Goal: Task Accomplishment & Management: Manage account settings

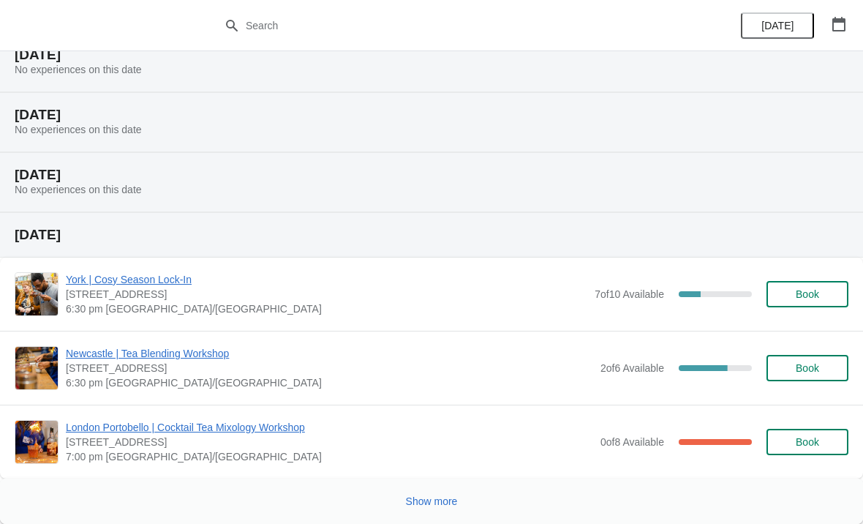
scroll to position [1301, 0]
click at [425, 495] on span "Show more" at bounding box center [432, 501] width 52 height 12
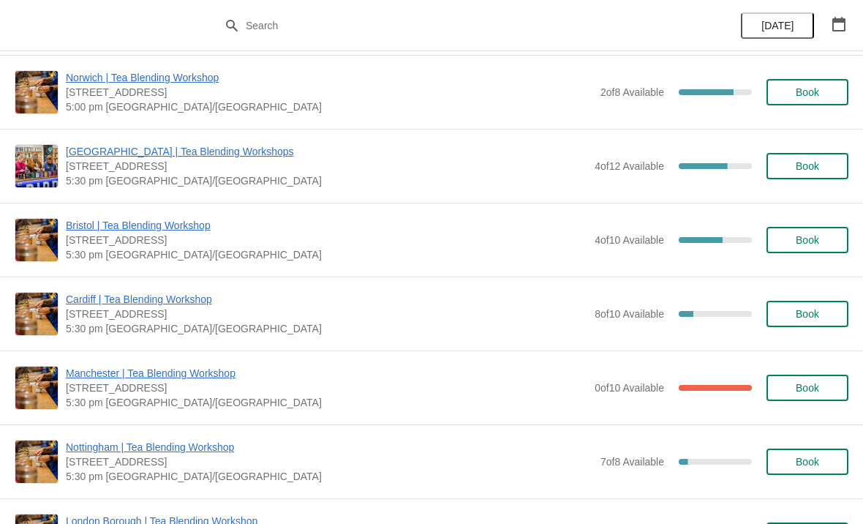
scroll to position [2024, 0]
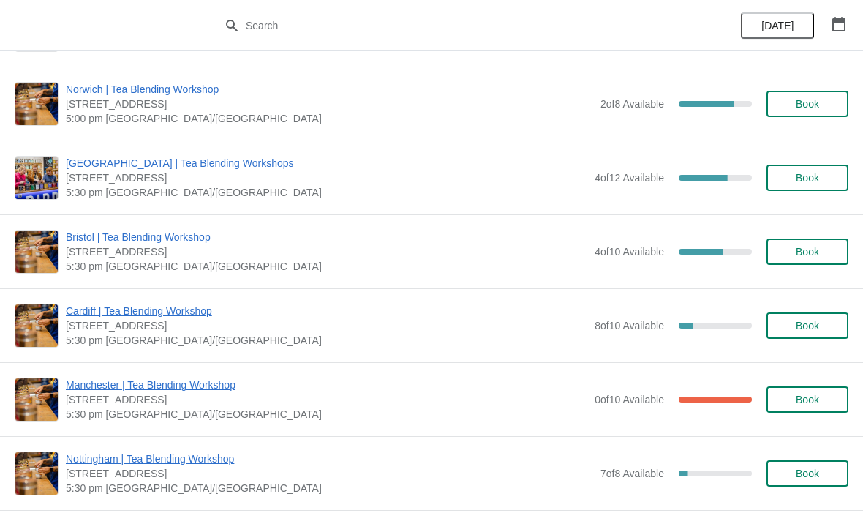
click at [166, 241] on span "Bristol | Tea Blending Workshop" at bounding box center [327, 237] width 522 height 15
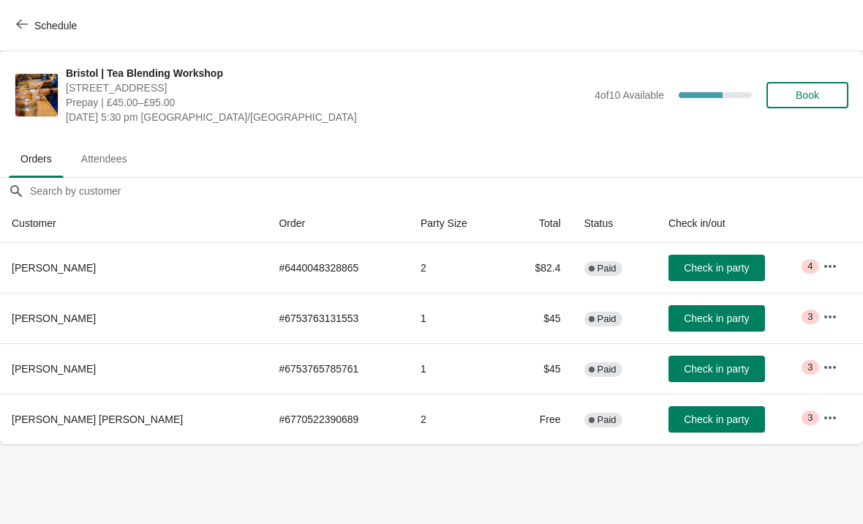
click at [824, 418] on icon "button" at bounding box center [830, 417] width 12 height 3
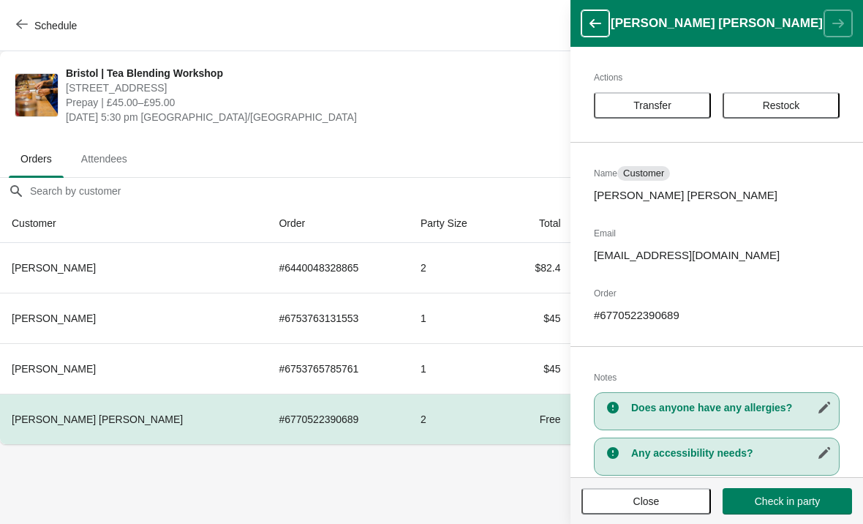
click at [469, 500] on body "Schedule [GEOGRAPHIC_DATA] | Tea Blending Workshop [STREET_ADDRESS] | £45.00–£9…" at bounding box center [431, 262] width 863 height 524
click at [626, 506] on span "Close" at bounding box center [646, 501] width 103 height 12
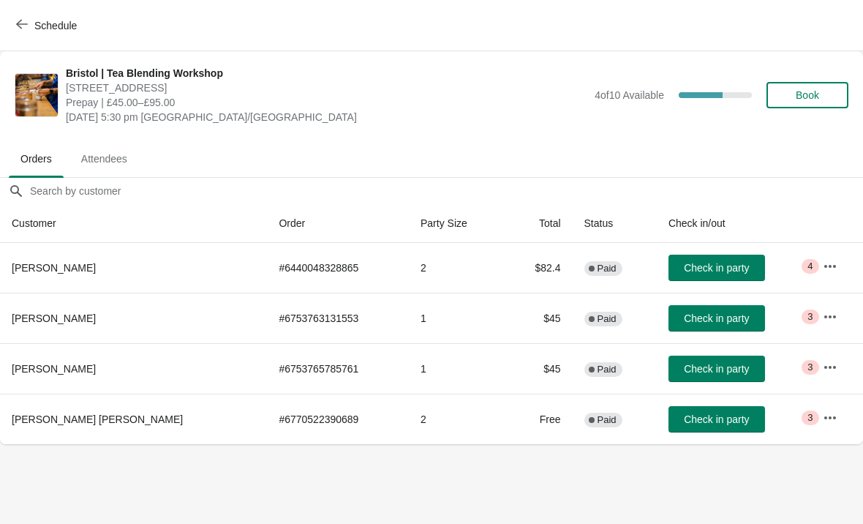
click at [823, 266] on icon "button" at bounding box center [830, 266] width 15 height 15
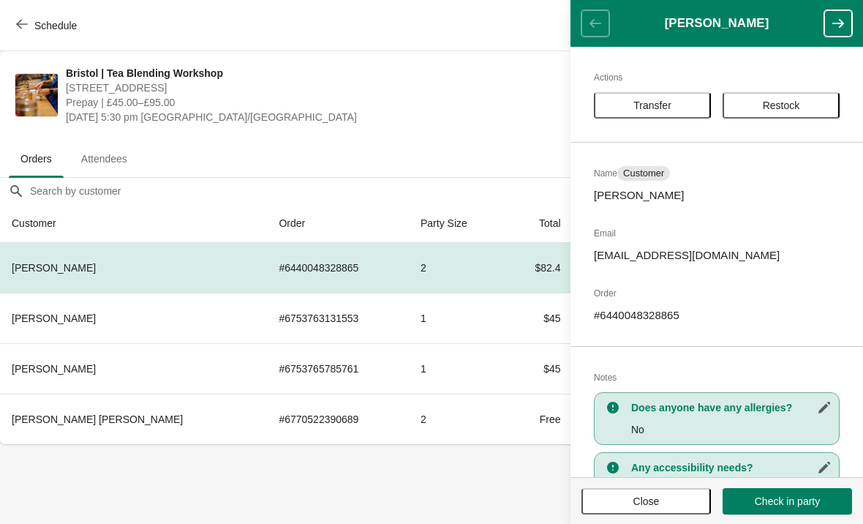
click at [418, 453] on body "Schedule [GEOGRAPHIC_DATA] | Tea Blending Workshop [STREET_ADDRESS] | £45.00–£9…" at bounding box center [431, 262] width 863 height 524
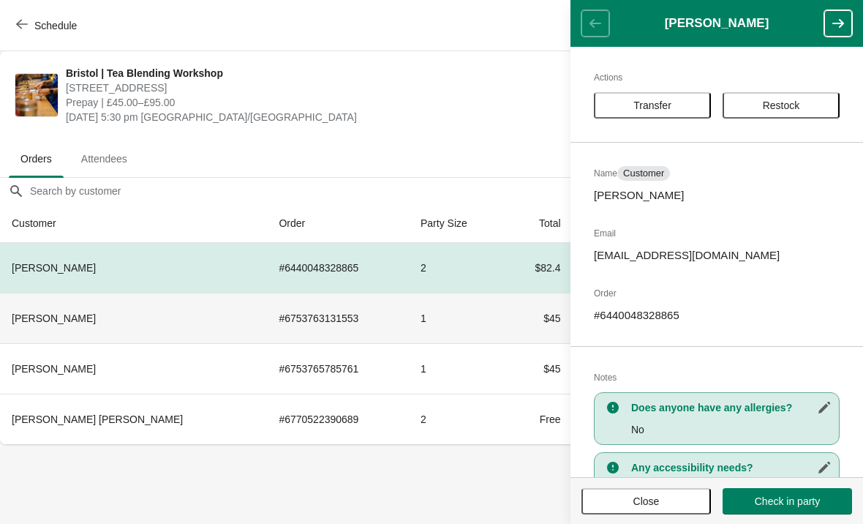
click at [409, 339] on td "1" at bounding box center [457, 318] width 97 height 50
click at [668, 109] on span "Transfer" at bounding box center [652, 105] width 38 height 12
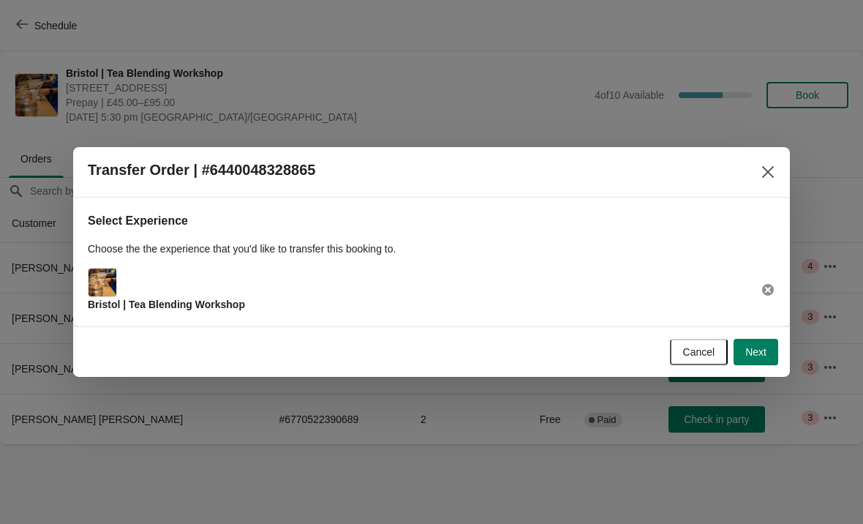
click at [417, 309] on div "Bristol | Tea Blending Workshop" at bounding box center [432, 290] width 688 height 44
click at [756, 360] on button "Next" at bounding box center [756, 352] width 45 height 26
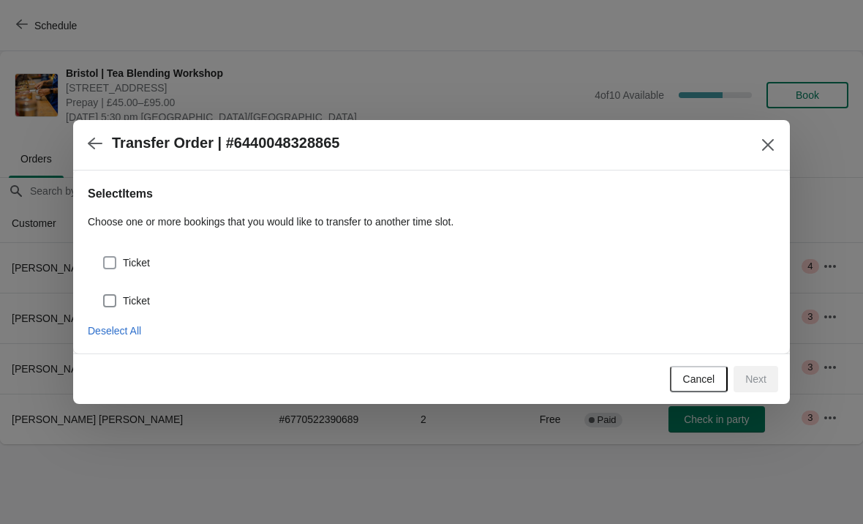
click at [103, 309] on label "Ticket" at bounding box center [126, 300] width 48 height 20
click at [103, 295] on input "Ticket" at bounding box center [103, 294] width 1 height 1
checkbox input "true"
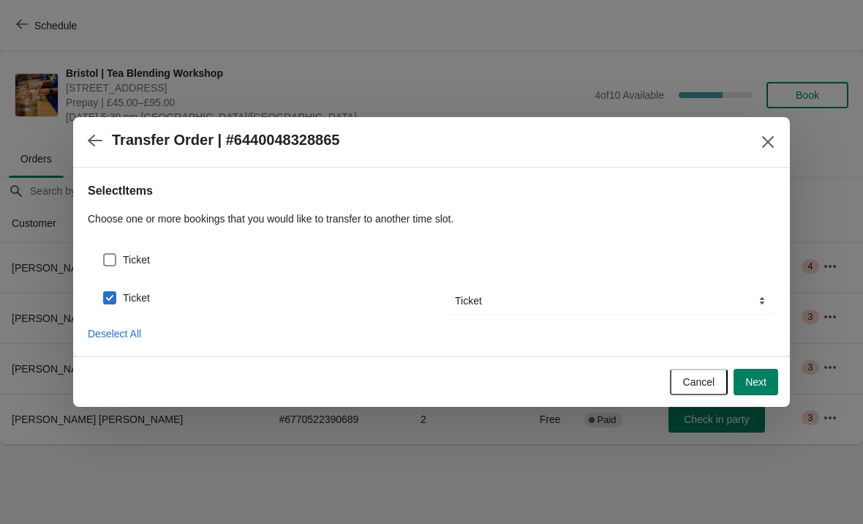
click at [111, 258] on span at bounding box center [109, 259] width 13 height 13
click at [104, 254] on input "Ticket" at bounding box center [103, 253] width 1 height 1
checkbox input "true"
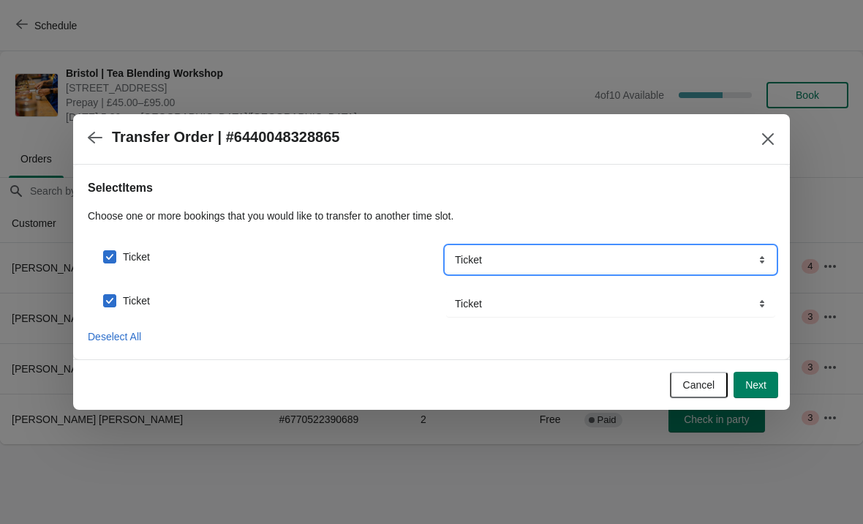
click at [538, 263] on select "Ticket Ticket + Goodie Bag Upgrade Ticket + £10 Voucher Ticket + £25 Voucher Ti…" at bounding box center [610, 259] width 329 height 26
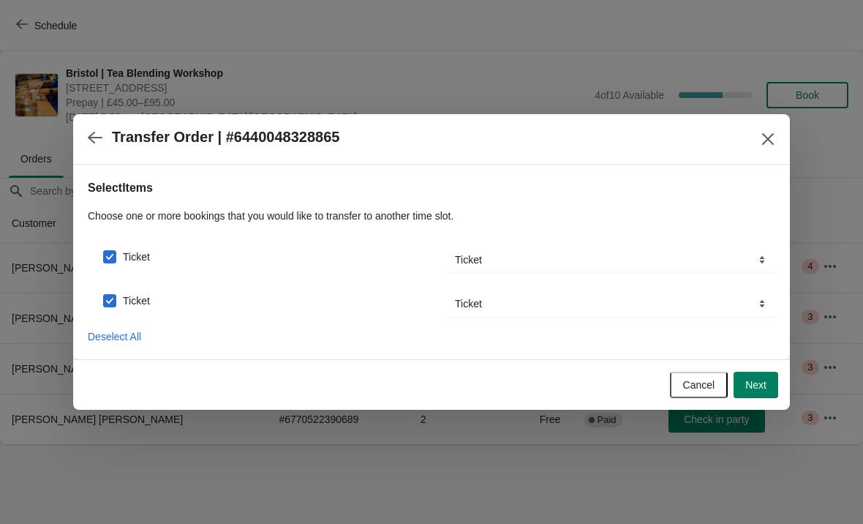
click at [752, 390] on span "Next" at bounding box center [755, 385] width 21 height 12
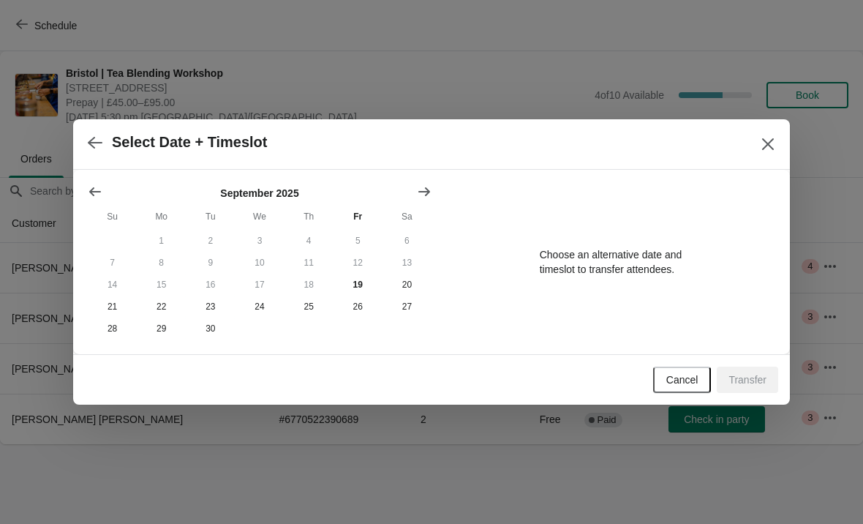
click at [421, 189] on icon "Show next month, October 2025" at bounding box center [424, 191] width 15 height 15
click at [114, 286] on button "12" at bounding box center [112, 285] width 49 height 22
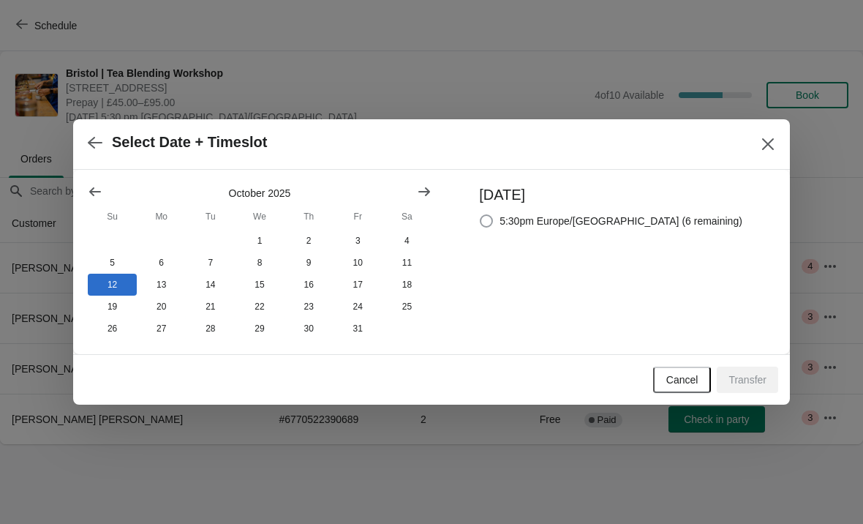
click at [493, 214] on span at bounding box center [486, 220] width 13 height 13
click at [481, 214] on input "5:30pm Europe/[GEOGRAPHIC_DATA] (6 remaining)" at bounding box center [480, 214] width 1 height 1
radio input "true"
click at [748, 384] on span "Transfer" at bounding box center [748, 380] width 38 height 12
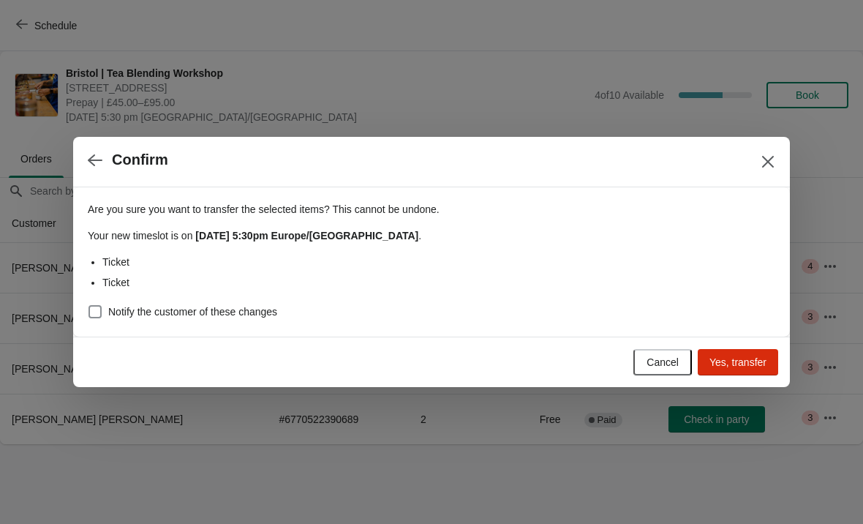
click at [83, 311] on div "Are you sure you want to transfer the selected items ? This cannot be undone. Y…" at bounding box center [431, 261] width 717 height 149
click at [97, 311] on span at bounding box center [95, 311] width 13 height 13
click at [89, 306] on input "Notify the customer of these changes" at bounding box center [89, 305] width 1 height 1
checkbox input "true"
click at [748, 359] on span "Yes, transfer" at bounding box center [737, 362] width 57 height 12
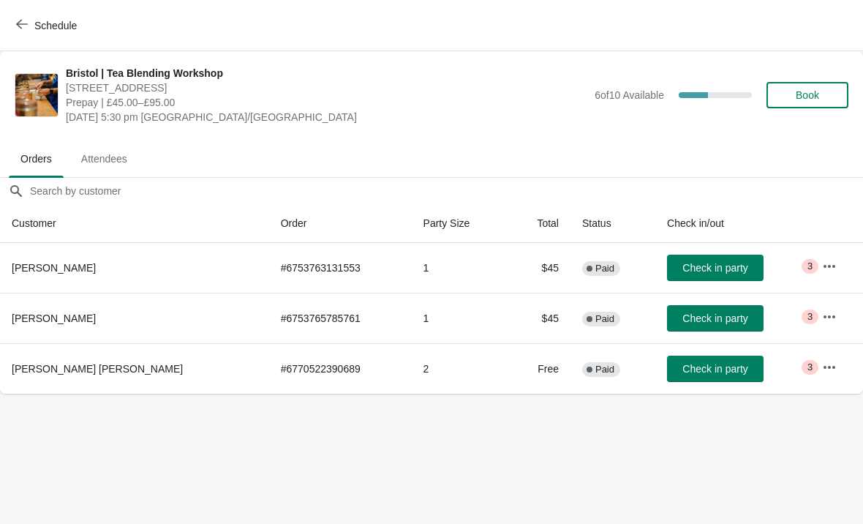
click at [43, 27] on span "Schedule" at bounding box center [55, 26] width 42 height 12
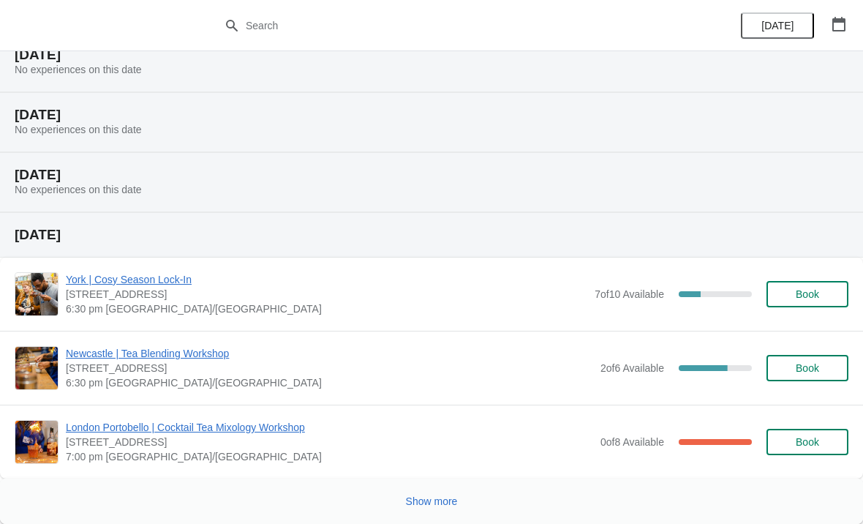
scroll to position [1301, 0]
click at [442, 508] on button "Show more" at bounding box center [432, 501] width 64 height 26
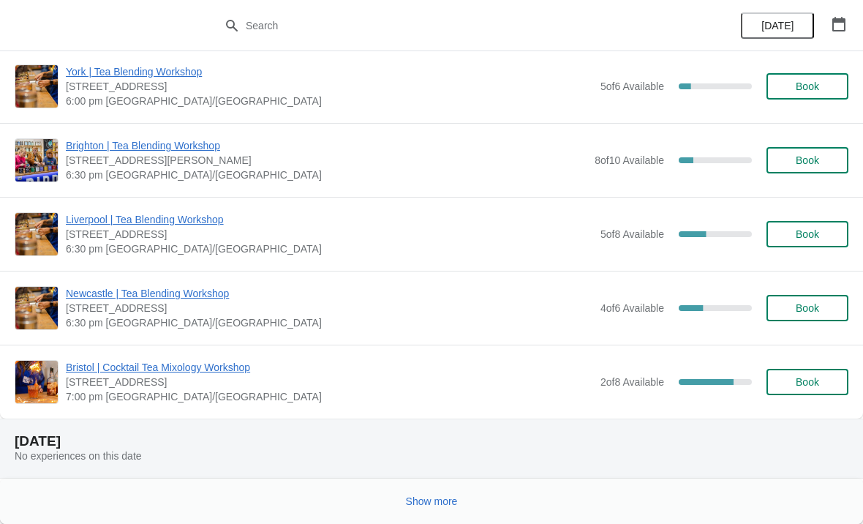
scroll to position [3493, 0]
click at [421, 492] on button "Show more" at bounding box center [432, 501] width 64 height 26
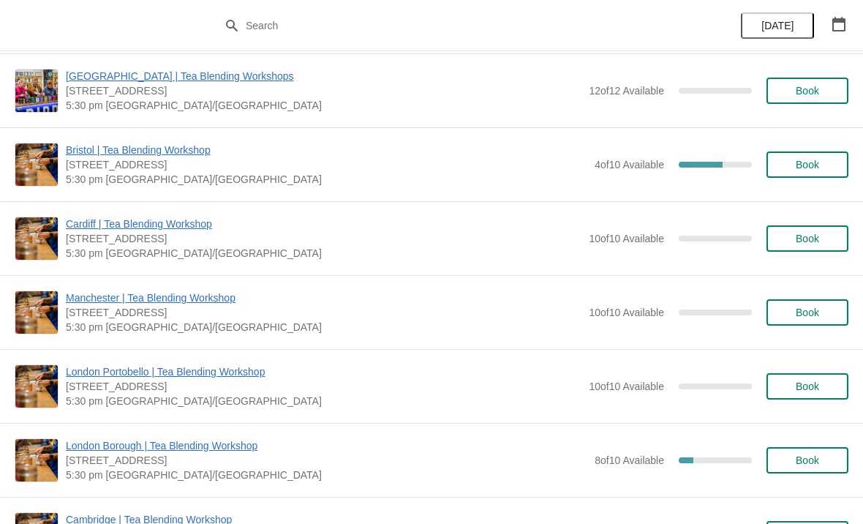
scroll to position [5538, 0]
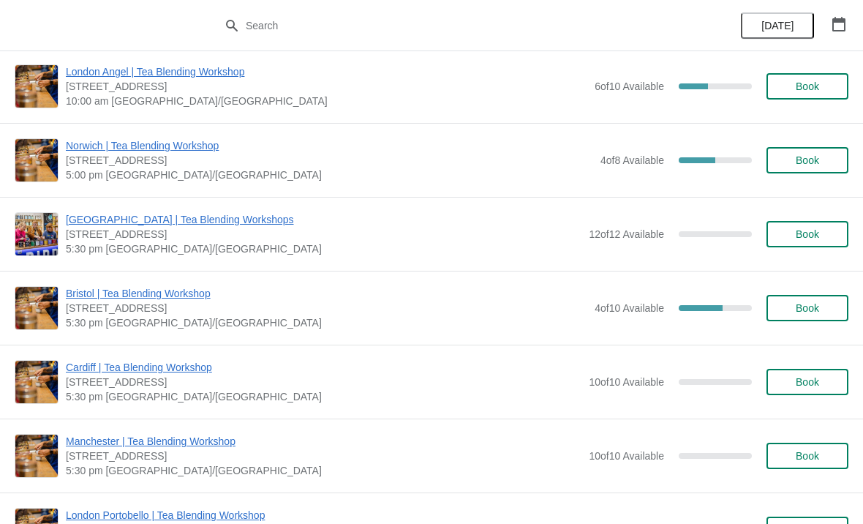
click at [182, 289] on span "Bristol | Tea Blending Workshop" at bounding box center [327, 293] width 522 height 15
